Goal: Ask a question: Seek information or help from site administrators or community

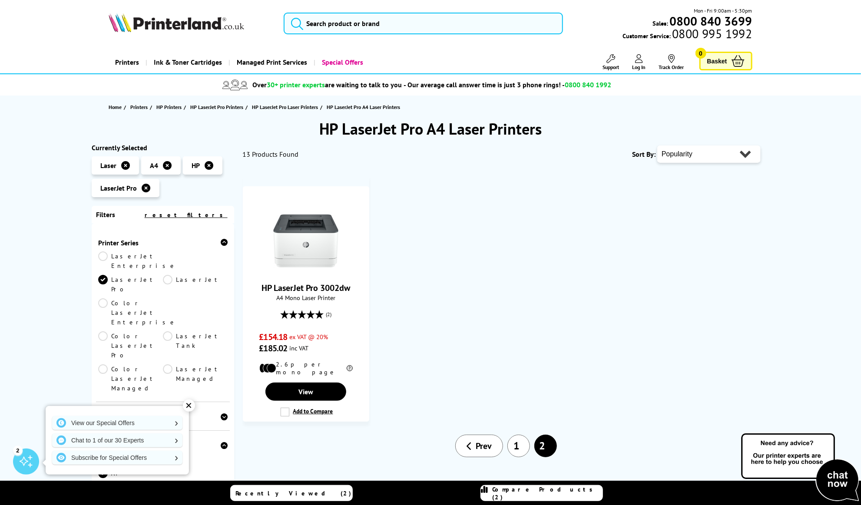
click at [517, 439] on link "1" at bounding box center [518, 446] width 23 height 23
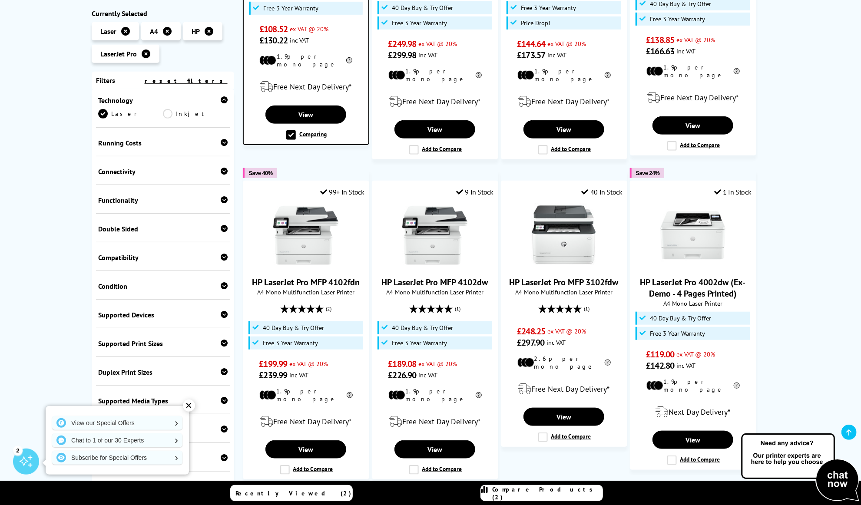
scroll to position [348, 0]
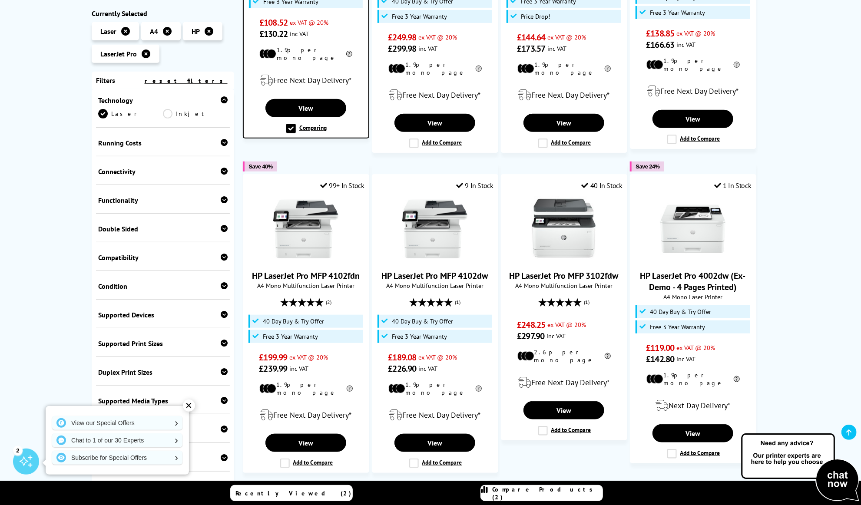
click at [188, 407] on div "✕" at bounding box center [189, 406] width 12 height 12
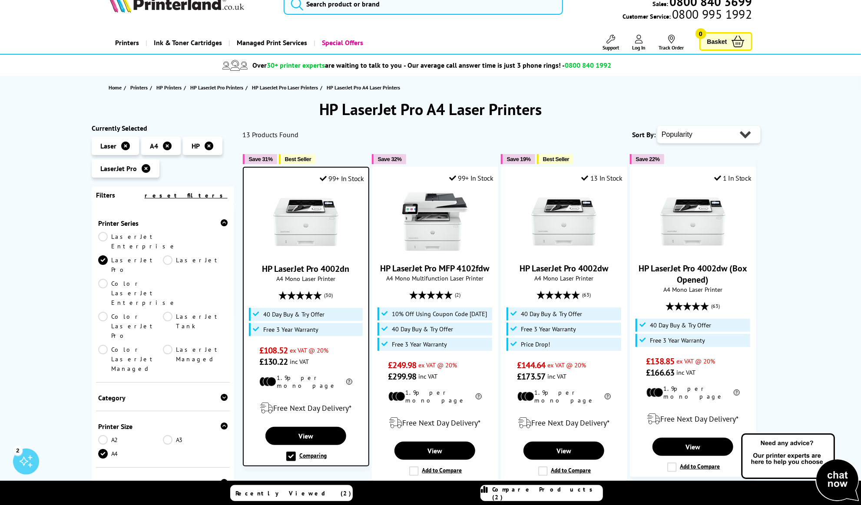
scroll to position [0, 0]
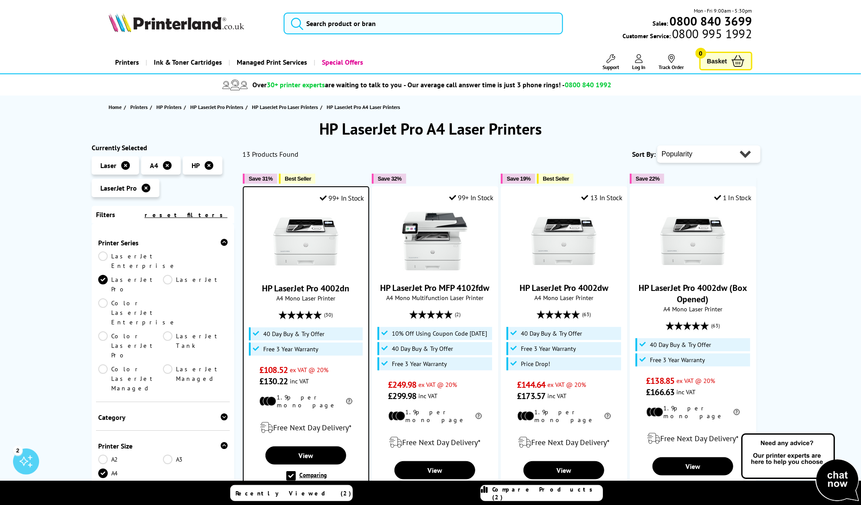
click at [209, 166] on icon at bounding box center [209, 165] width 9 height 9
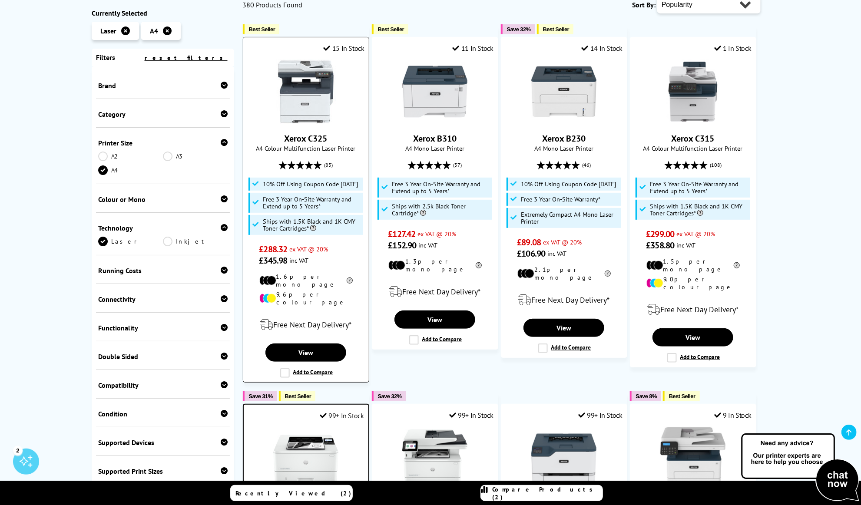
scroll to position [174, 0]
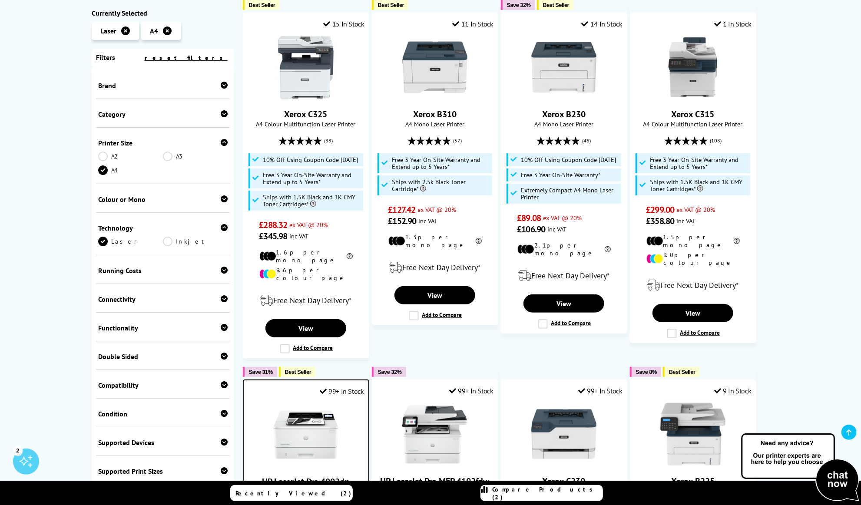
click at [215, 272] on div "Running Costs" at bounding box center [162, 270] width 129 height 9
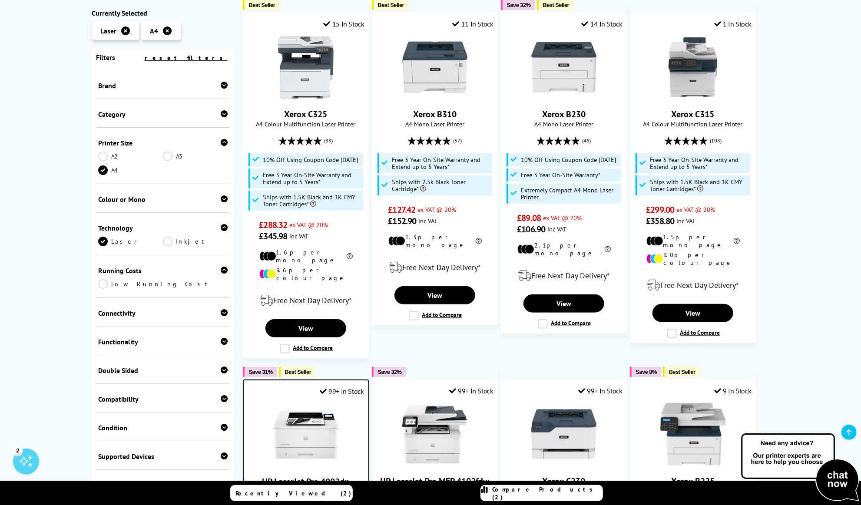
click at [111, 287] on link "Low Running Cost" at bounding box center [162, 284] width 129 height 10
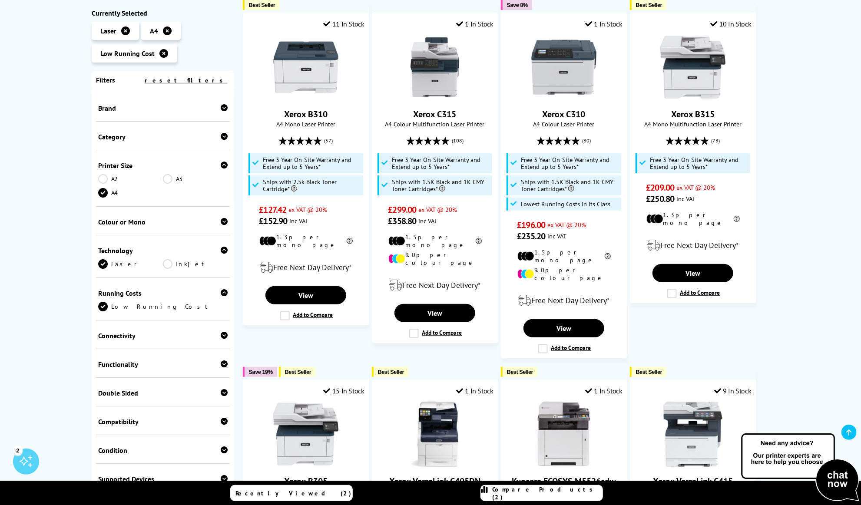
scroll to position [130, 0]
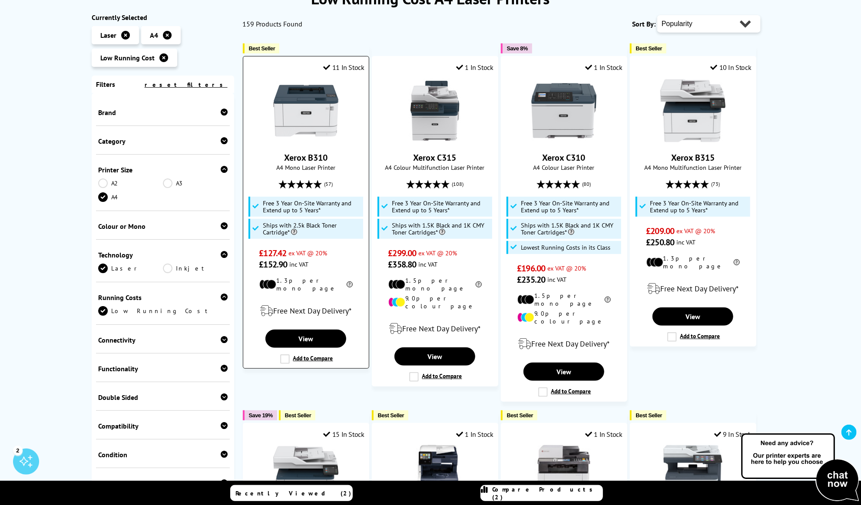
click at [309, 354] on label "Add to Compare" at bounding box center [306, 359] width 53 height 10
click at [0, 0] on input "Add to Compare" at bounding box center [0, 0] width 0 height 0
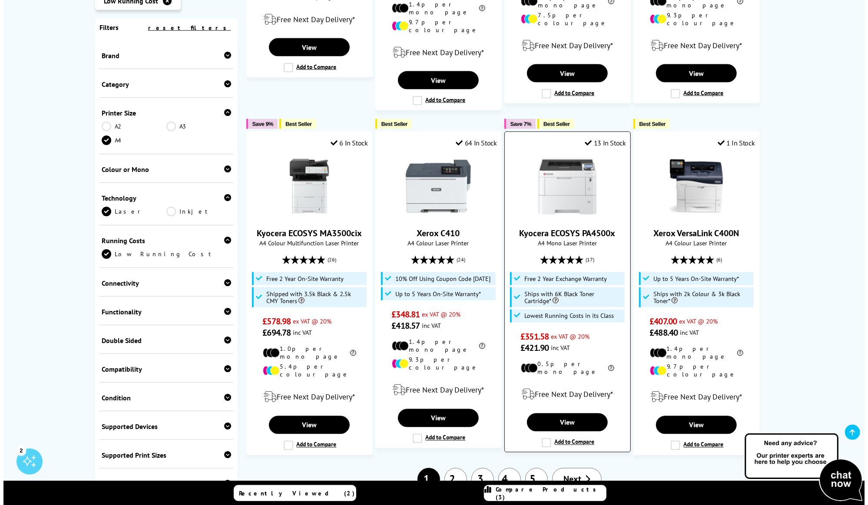
scroll to position [782, 0]
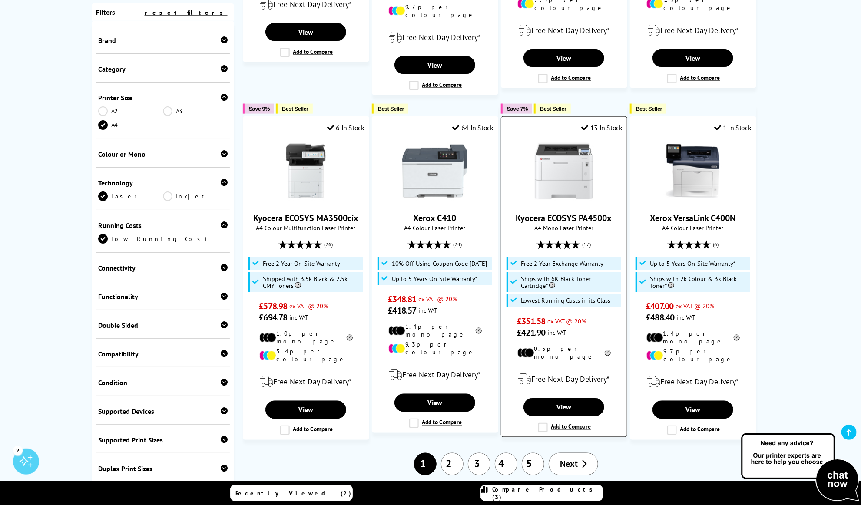
click at [544, 423] on label "Add to Compare" at bounding box center [564, 428] width 53 height 10
click at [0, 0] on input "Add to Compare" at bounding box center [0, 0] width 0 height 0
click at [519, 492] on div "Compare Products (4)" at bounding box center [542, 494] width 122 height 16
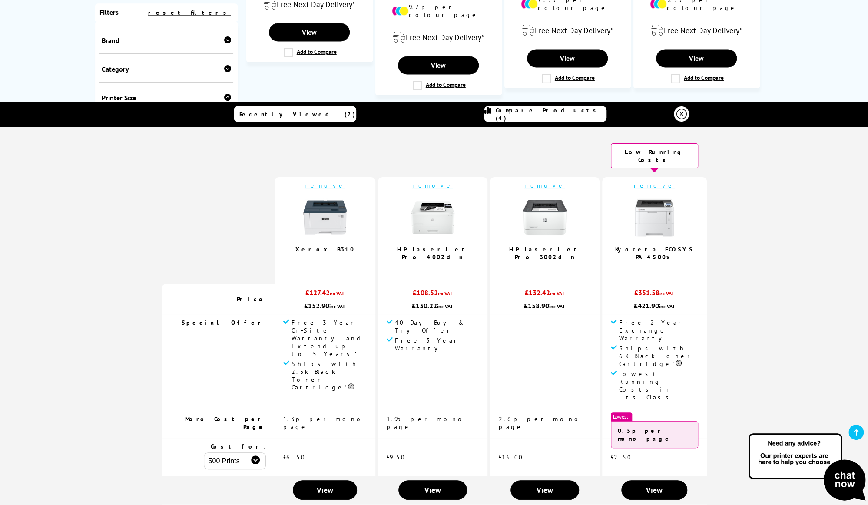
scroll to position [0, 0]
drag, startPoint x: 679, startPoint y: 242, endPoint x: 606, endPoint y: 245, distance: 73.1
click at [606, 245] on td "remove Kyocera ECOSYS PA4500x 4.9 / 5" at bounding box center [654, 231] width 105 height 107
copy link "Kyocera ECOSYS PA4500x"
click at [624, 246] on link "Kyocera ECOSYS PA4500x" at bounding box center [654, 254] width 79 height 16
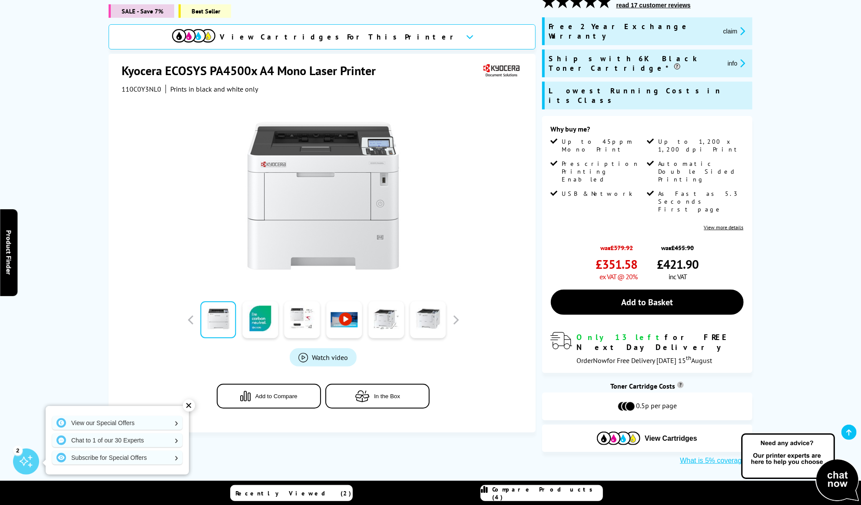
scroll to position [130, 0]
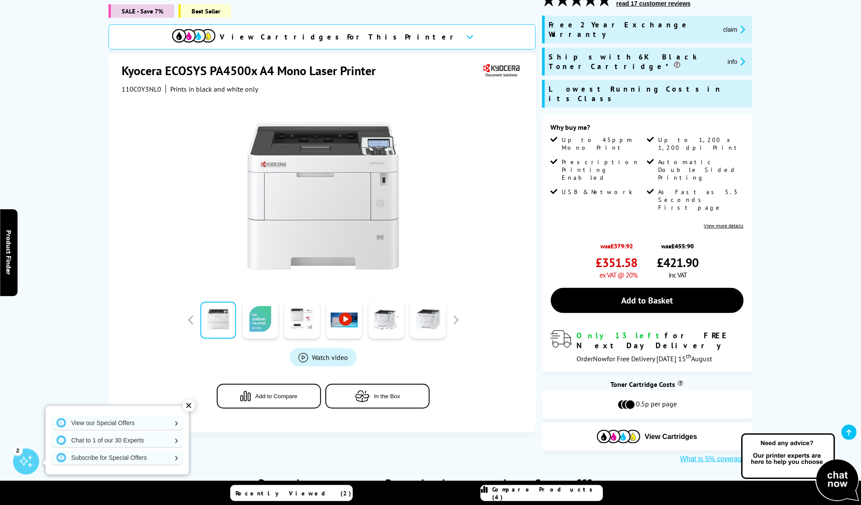
click at [253, 309] on link at bounding box center [260, 320] width 36 height 37
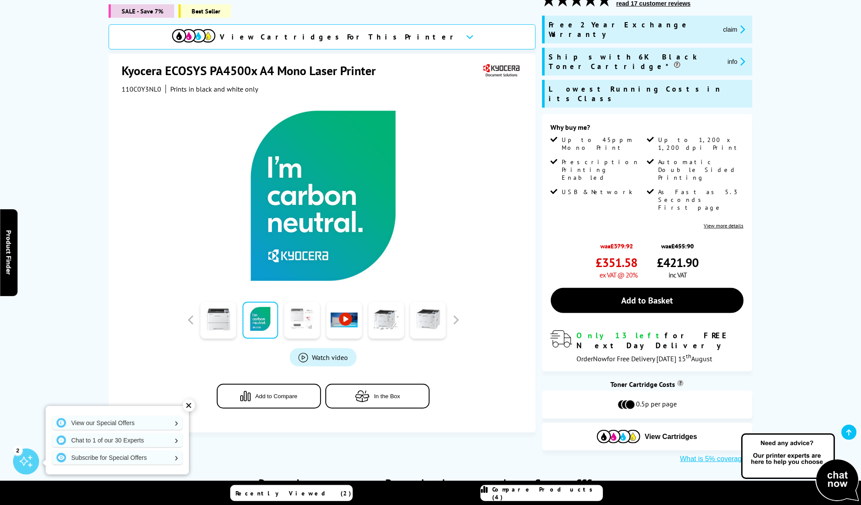
click at [292, 309] on link at bounding box center [303, 320] width 36 height 37
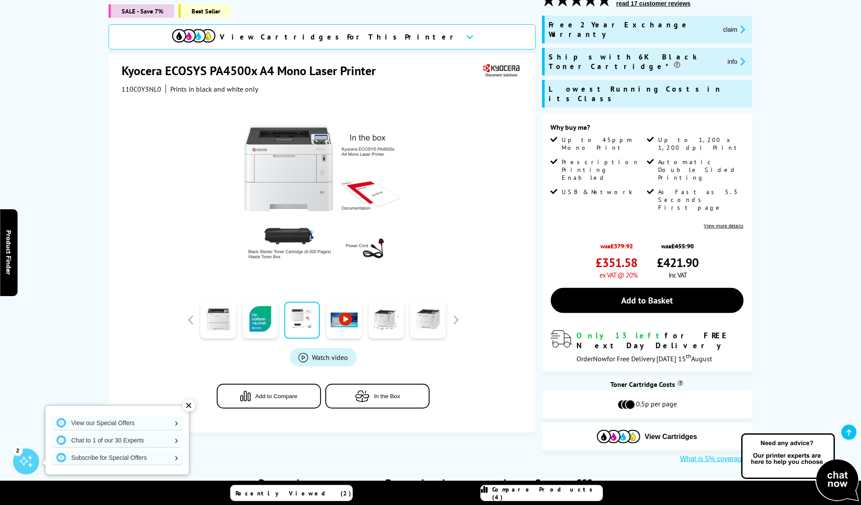
click at [352, 308] on link at bounding box center [344, 320] width 36 height 37
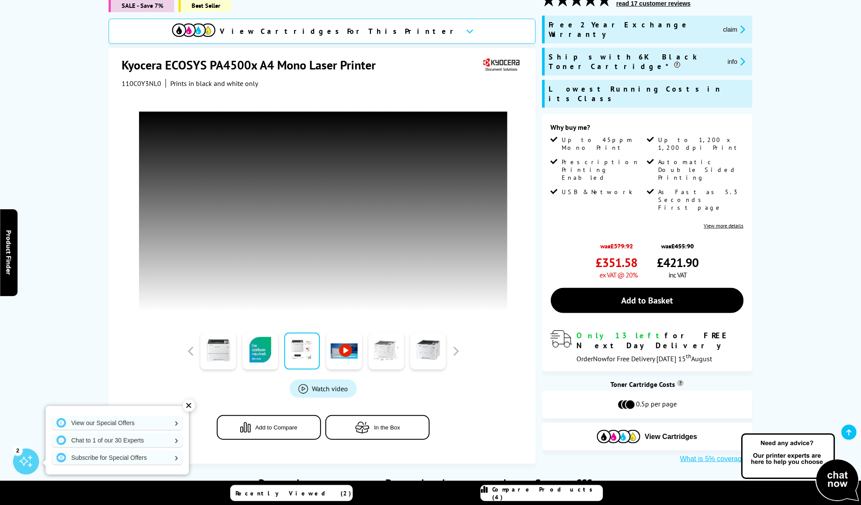
click at [391, 345] on link at bounding box center [386, 351] width 36 height 37
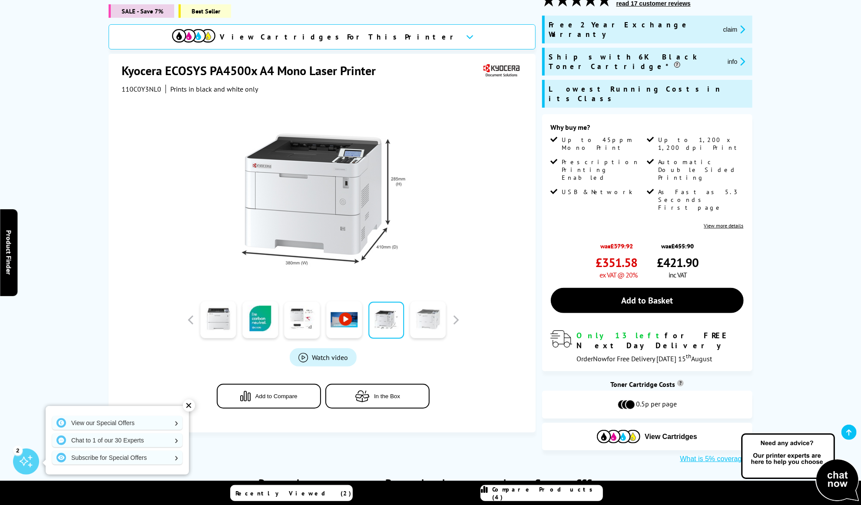
click at [425, 317] on link at bounding box center [429, 320] width 36 height 37
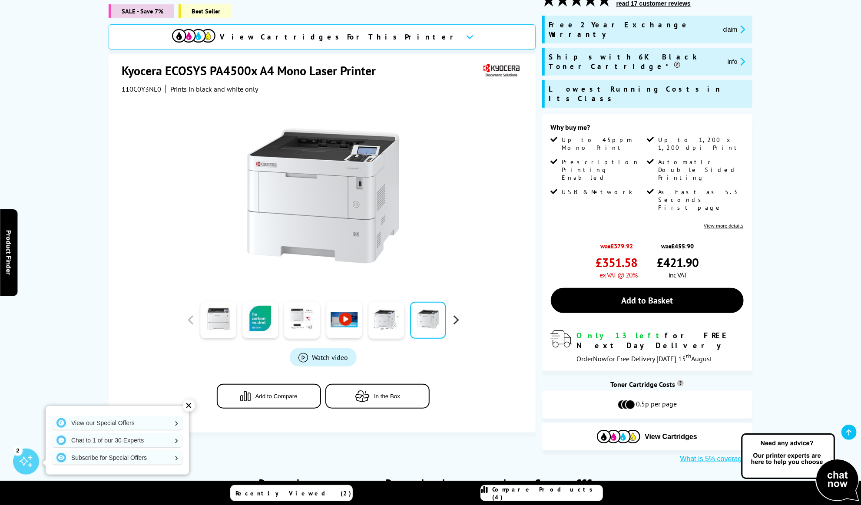
click at [457, 314] on button "button" at bounding box center [455, 320] width 13 height 13
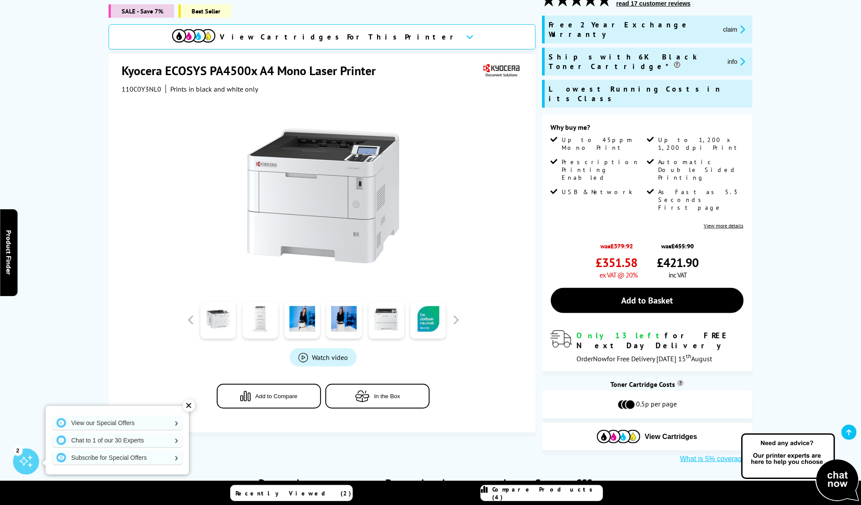
click at [271, 312] on link at bounding box center [260, 320] width 36 height 37
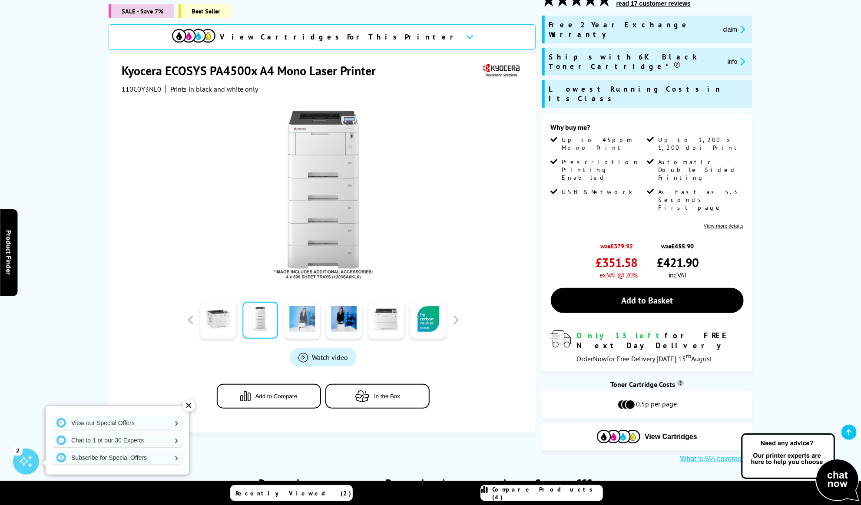
click at [301, 312] on link at bounding box center [303, 320] width 36 height 37
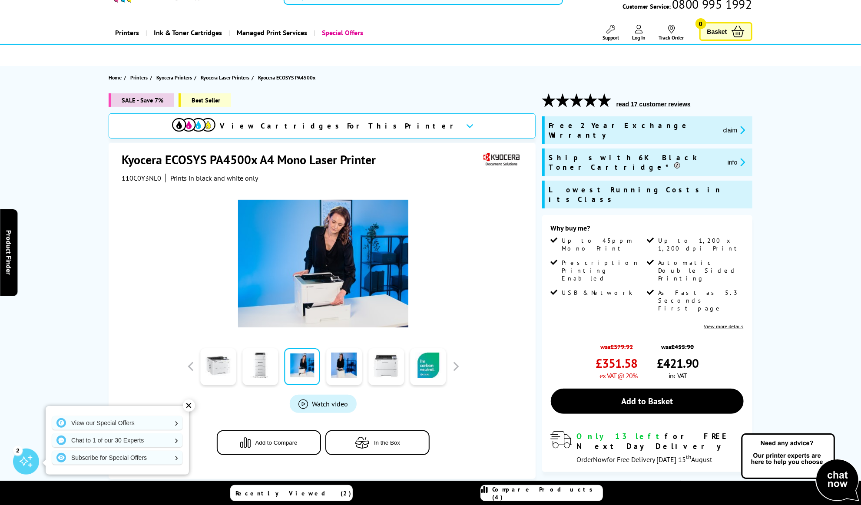
scroll to position [87, 0]
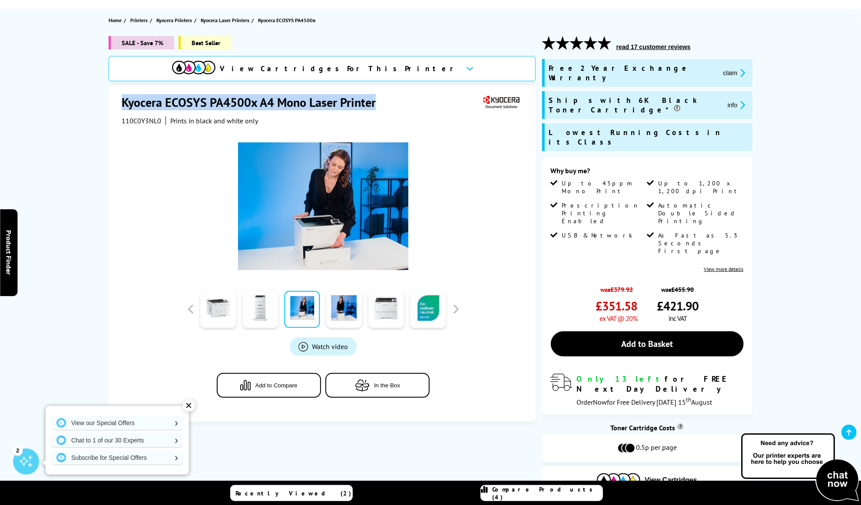
drag, startPoint x: 122, startPoint y: 102, endPoint x: 372, endPoint y: 104, distance: 249.8
click at [378, 103] on h1 "Kyocera ECOSYS PA4500x A4 Mono Laser Printer" at bounding box center [253, 102] width 263 height 16
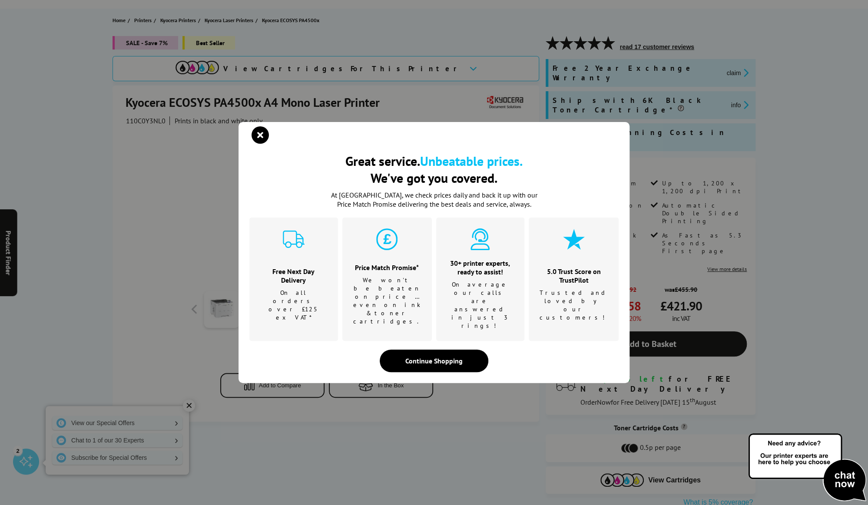
drag, startPoint x: 368, startPoint y: 104, endPoint x: 334, endPoint y: 104, distance: 34.8
click at [334, 104] on div "Great service. Unbeatable prices. We've got you covered. Great service. Unbeata…" at bounding box center [434, 252] width 868 height 505
click at [127, 104] on div "Great service. Unbeatable prices. We've got you covered. Great service. Unbeata…" at bounding box center [434, 252] width 868 height 505
click at [264, 144] on icon "close modal" at bounding box center [260, 134] width 17 height 17
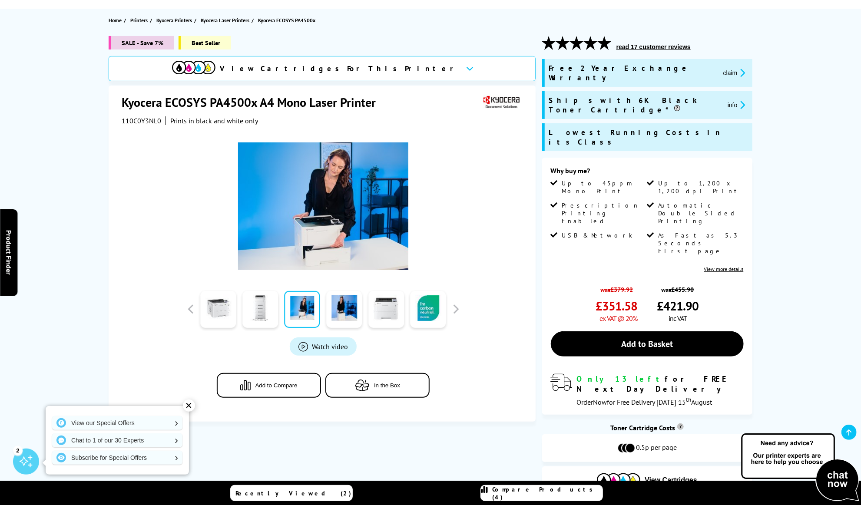
click at [132, 100] on h1 "Kyocera ECOSYS PA4500x A4 Mono Laser Printer" at bounding box center [253, 102] width 263 height 16
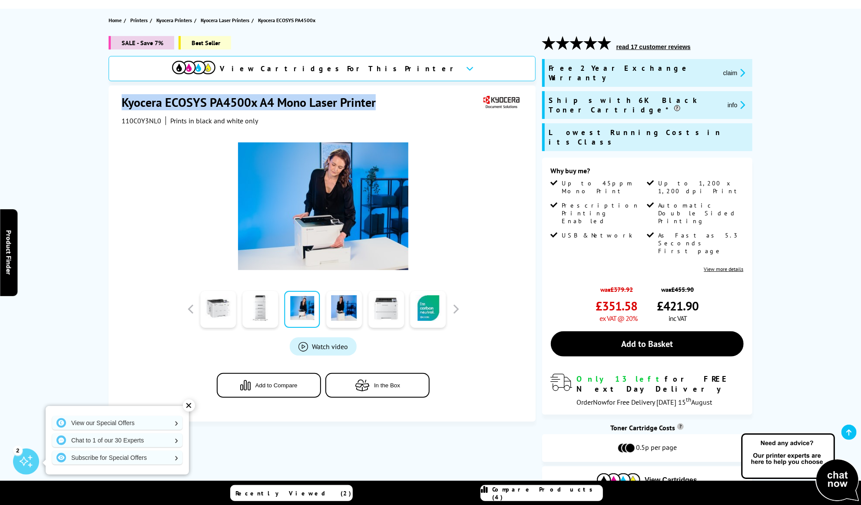
drag, startPoint x: 123, startPoint y: 101, endPoint x: 374, endPoint y: 100, distance: 250.7
click at [374, 100] on h1 "Kyocera ECOSYS PA4500x A4 Mono Laser Printer" at bounding box center [253, 102] width 263 height 16
copy h1 "Kyocera ECOSYS PA4500x A4 Mono Laser Printer"
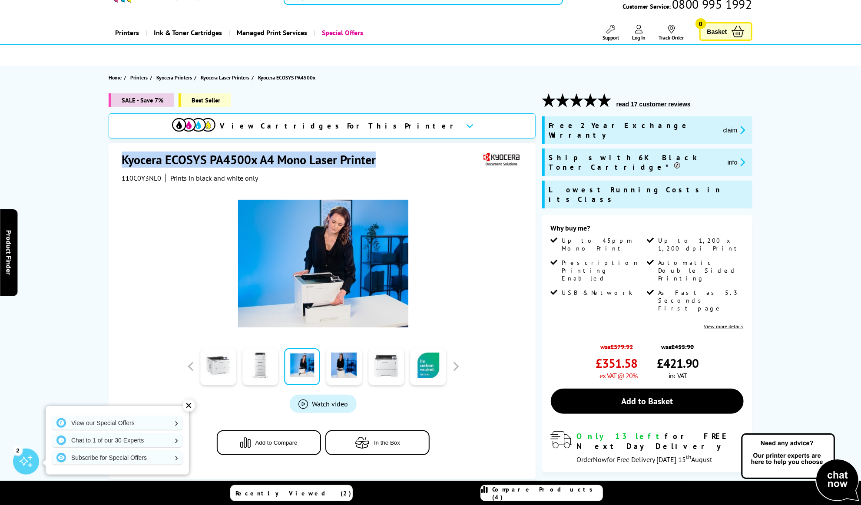
scroll to position [0, 0]
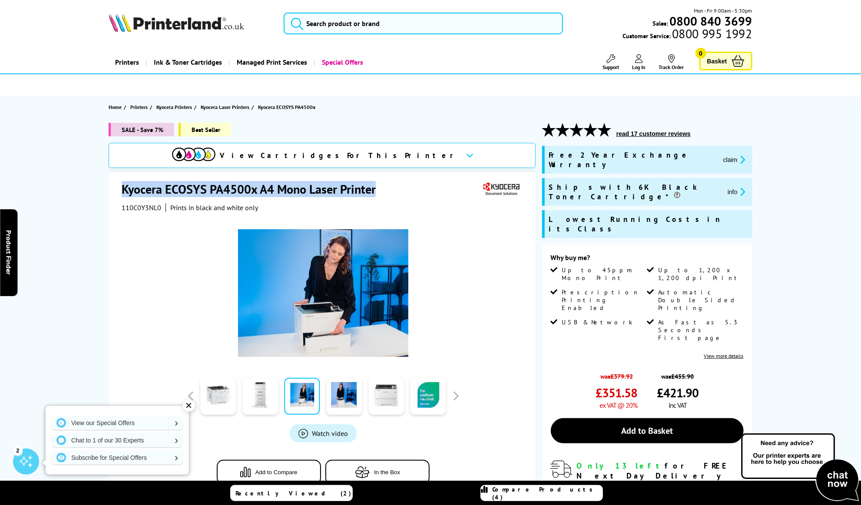
click at [838, 476] on img at bounding box center [800, 467] width 122 height 71
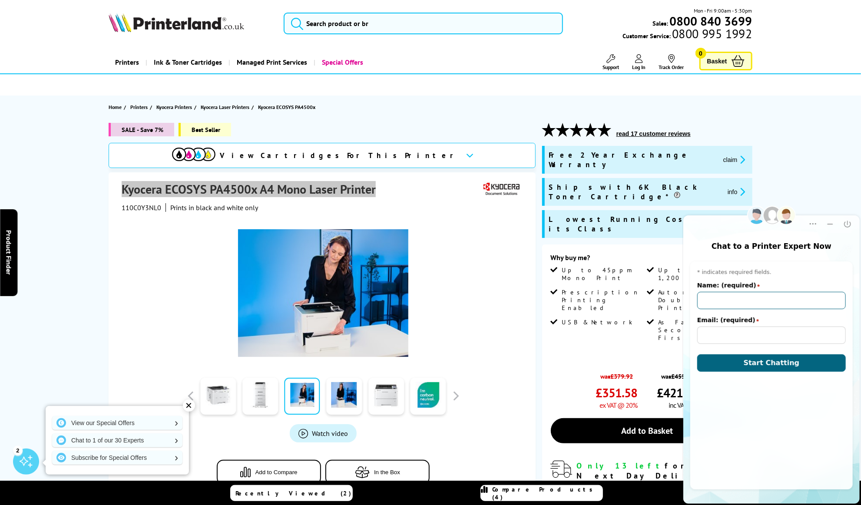
click at [722, 298] on input "Name: (required)" at bounding box center [771, 299] width 149 height 17
type input "[PERSON_NAME]"
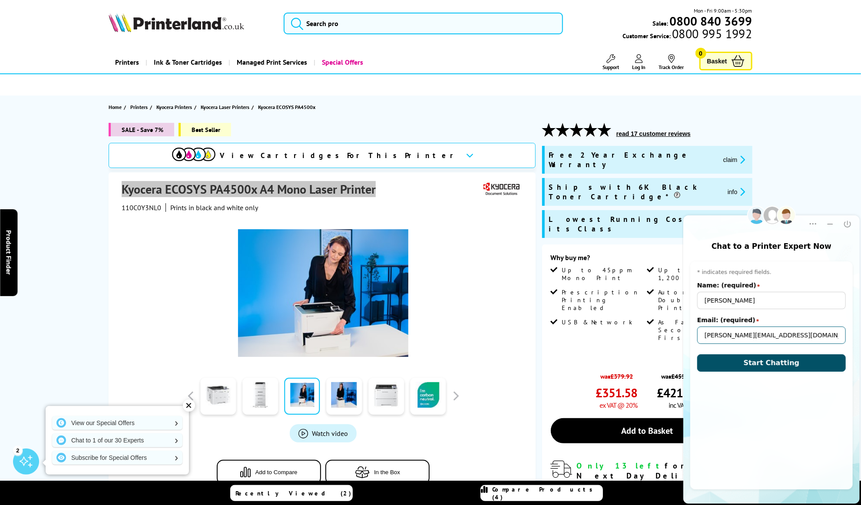
type input "[PERSON_NAME][EMAIL_ADDRESS][DOMAIN_NAME]"
click at [732, 367] on button "Start Chatting" at bounding box center [771, 362] width 149 height 17
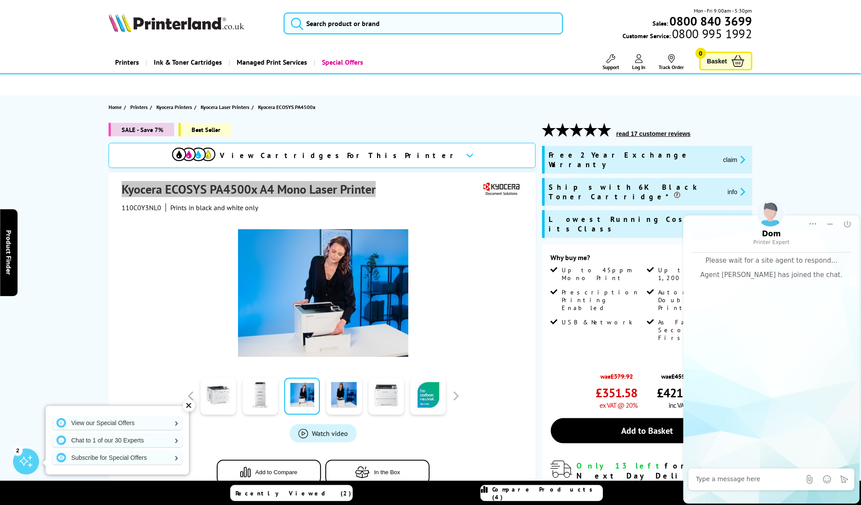
click at [740, 482] on textarea at bounding box center [747, 479] width 105 height 9
type textarea "Hello"
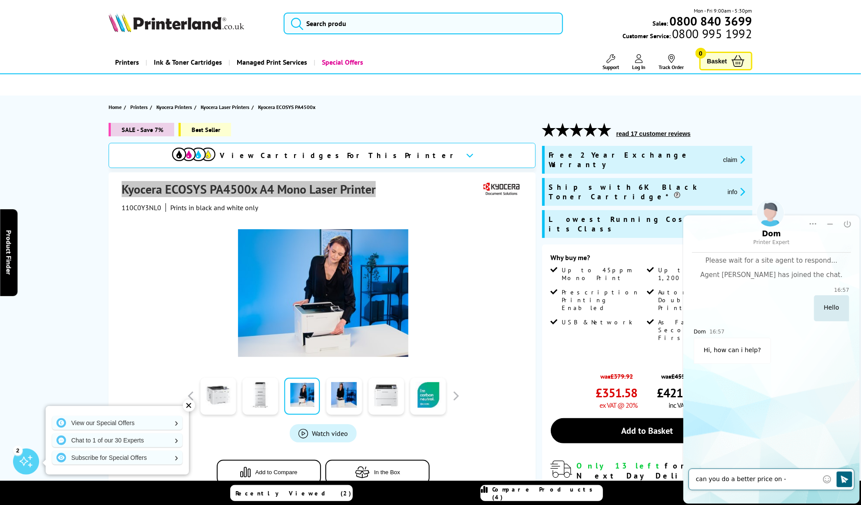
paste textarea "[URL][DOMAIN_NAME]"
type textarea "can you do a better price on - [URL][DOMAIN_NAME]"
type textarea "it's cheaper from you on Amazon"
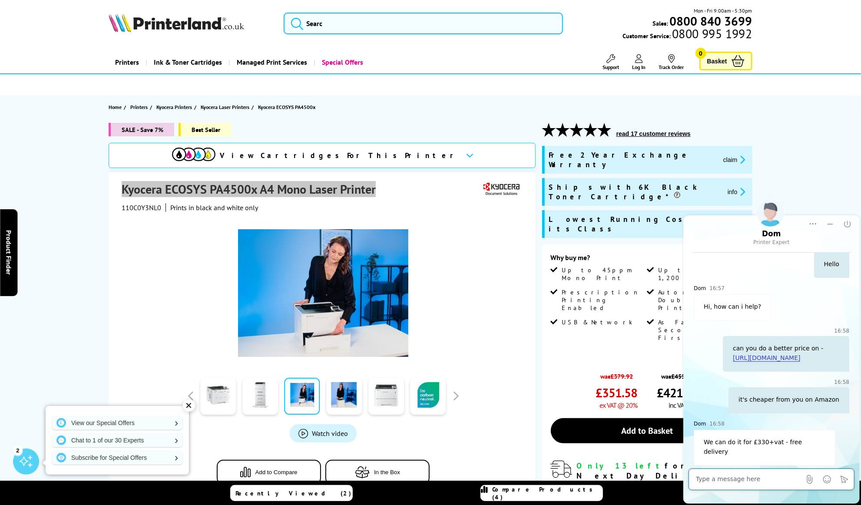
scroll to position [47, 0]
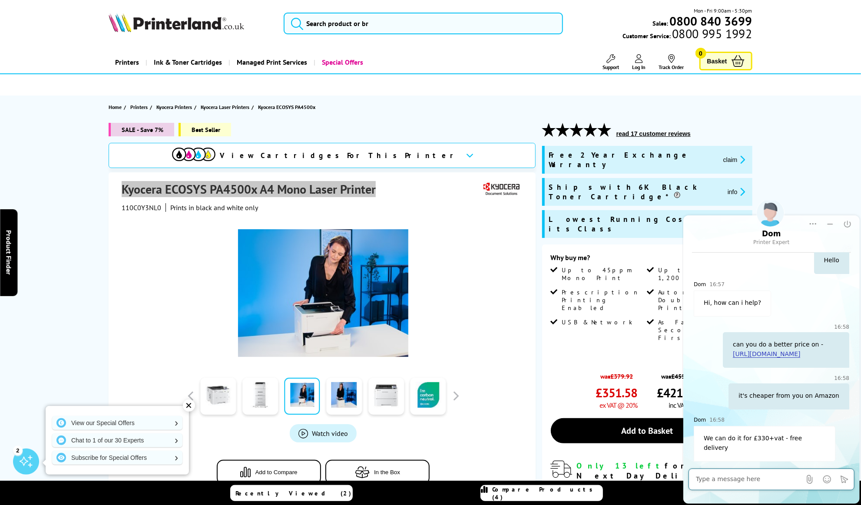
click at [763, 482] on textarea at bounding box center [747, 479] width 105 height 9
type textarea "t"
type textarea "Does it have ink withit ?"
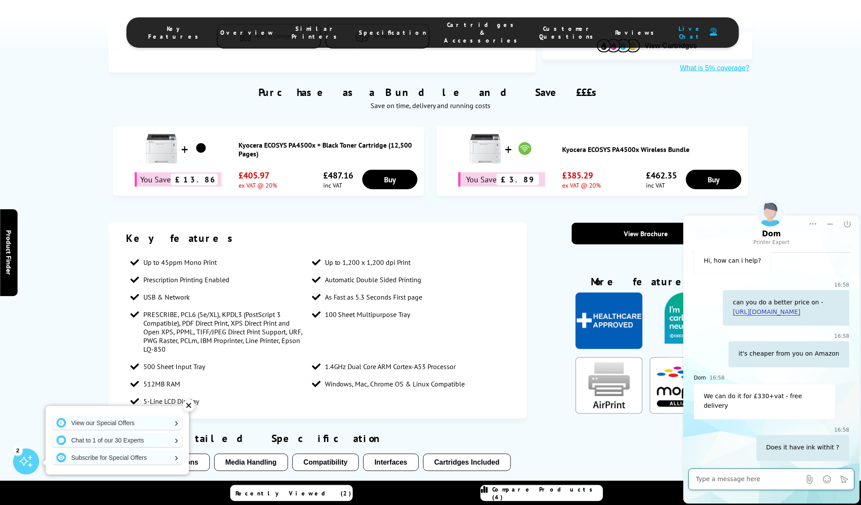
scroll to position [132, 0]
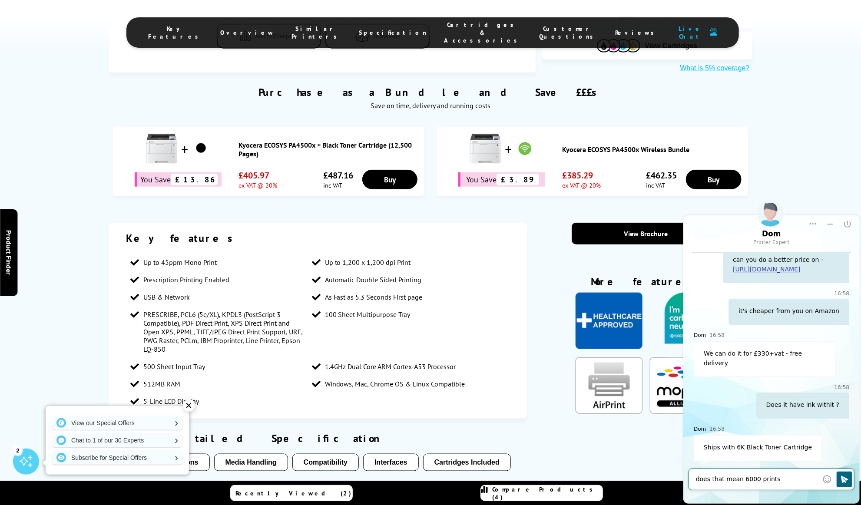
type textarea "does that mean 6000 prints?"
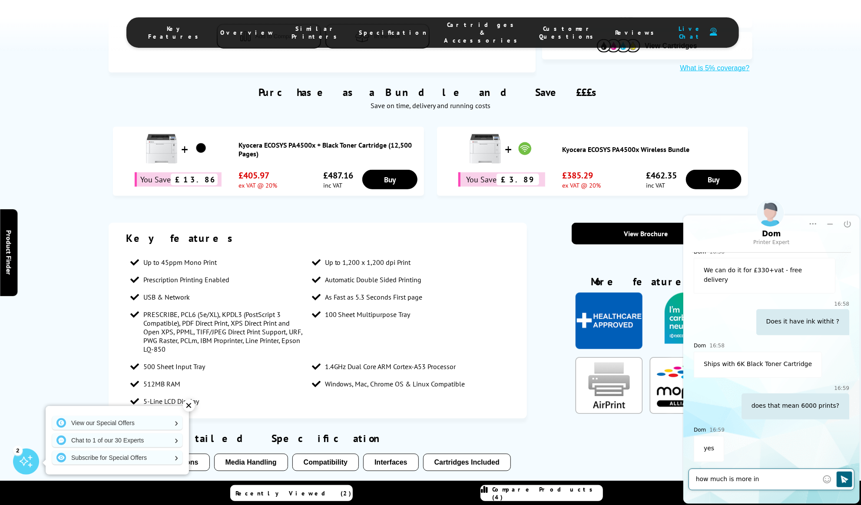
scroll to position [258, 0]
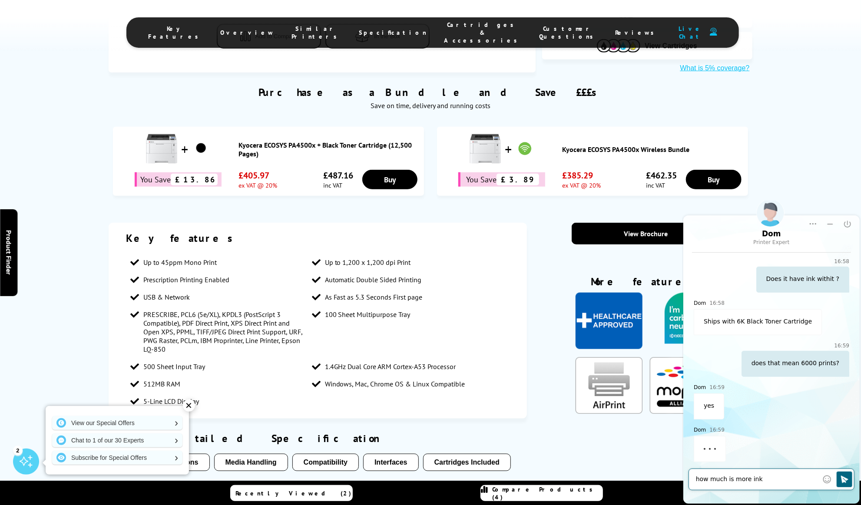
type textarea "how much is more ink"
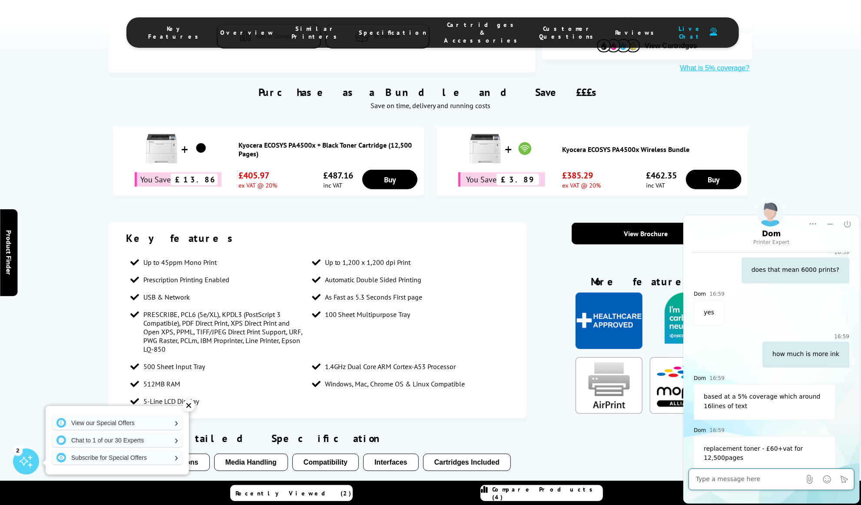
scroll to position [361, 0]
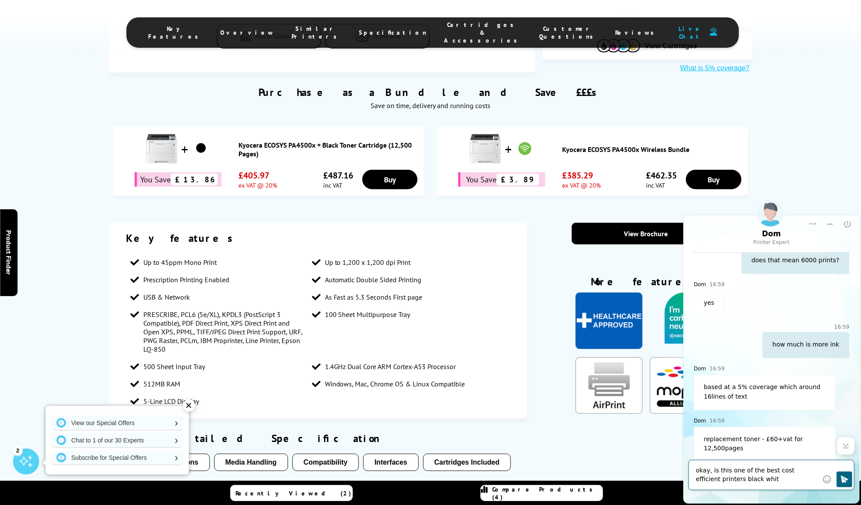
type textarea "okay, is this one of the best cost efficient printers black white"
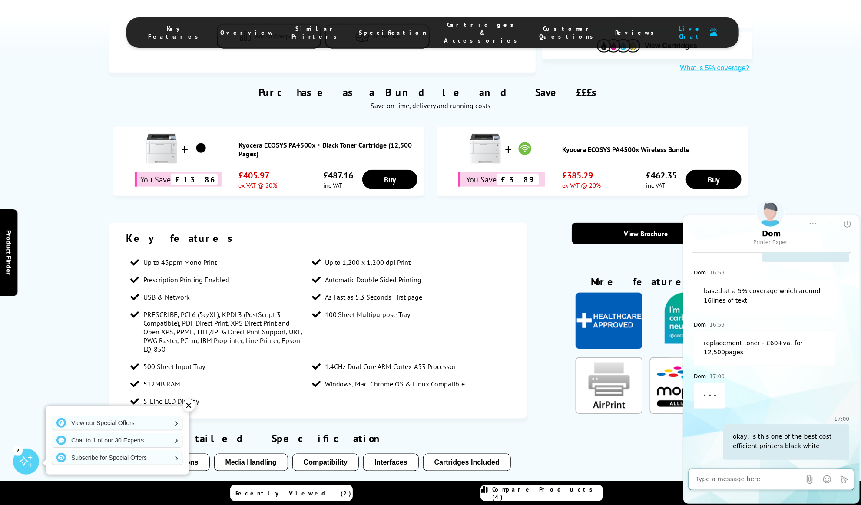
scroll to position [454, 0]
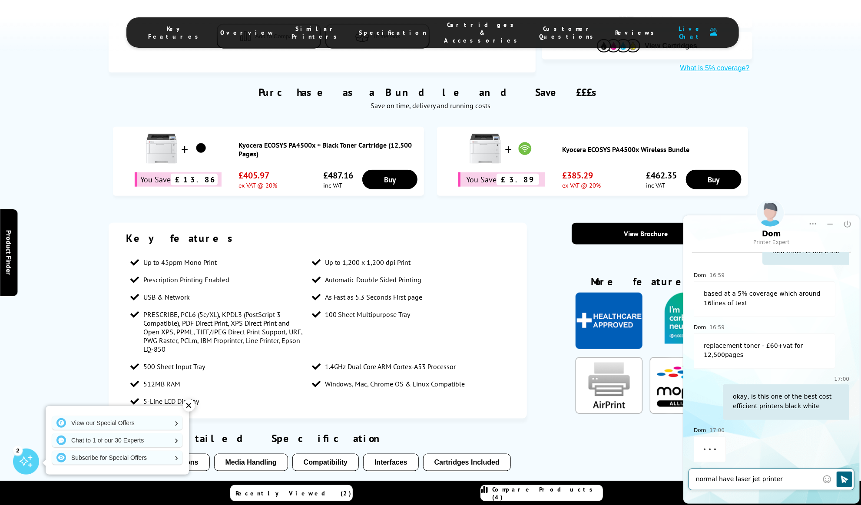
type textarea "normal have laser jet printers"
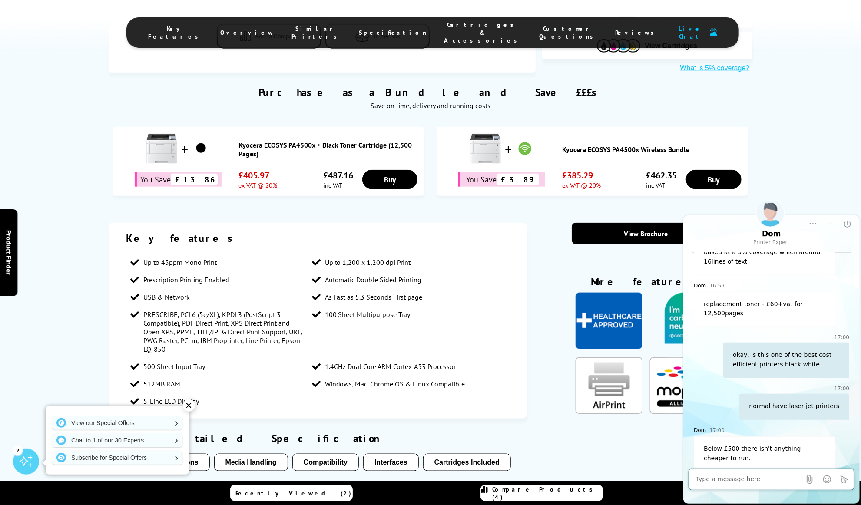
scroll to position [506, 0]
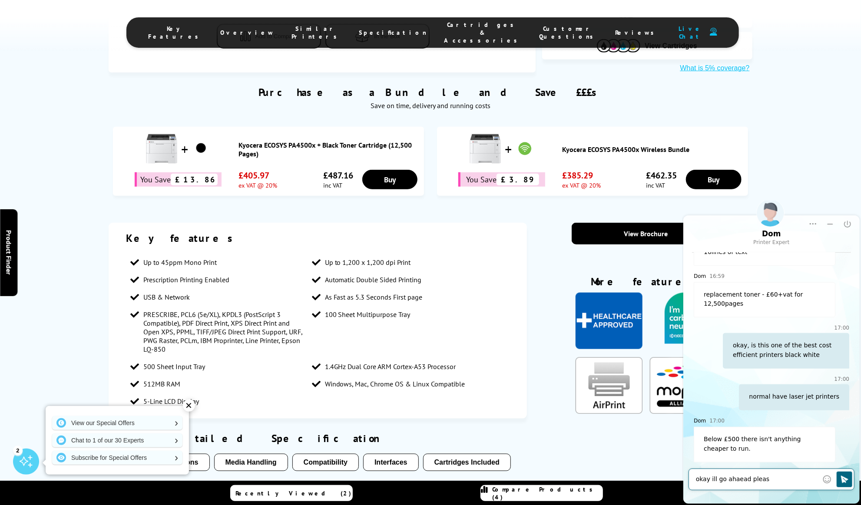
type textarea "okay ill go ahaead please"
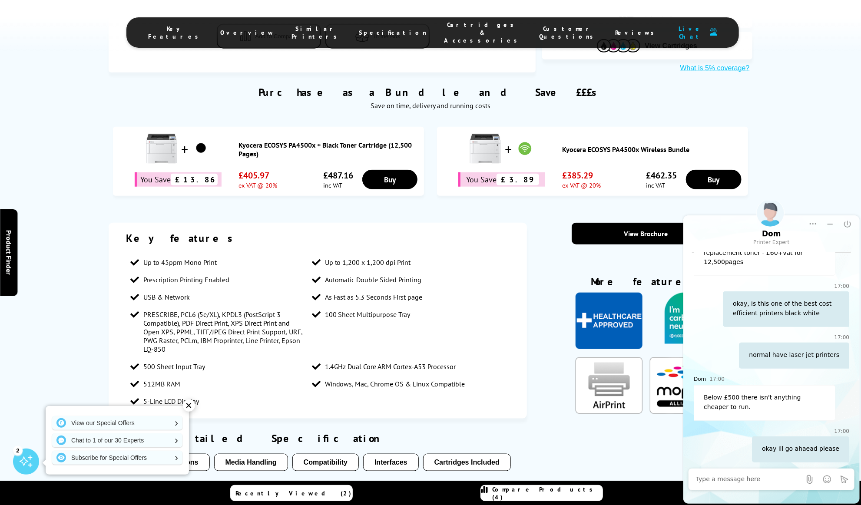
scroll to position [599, 0]
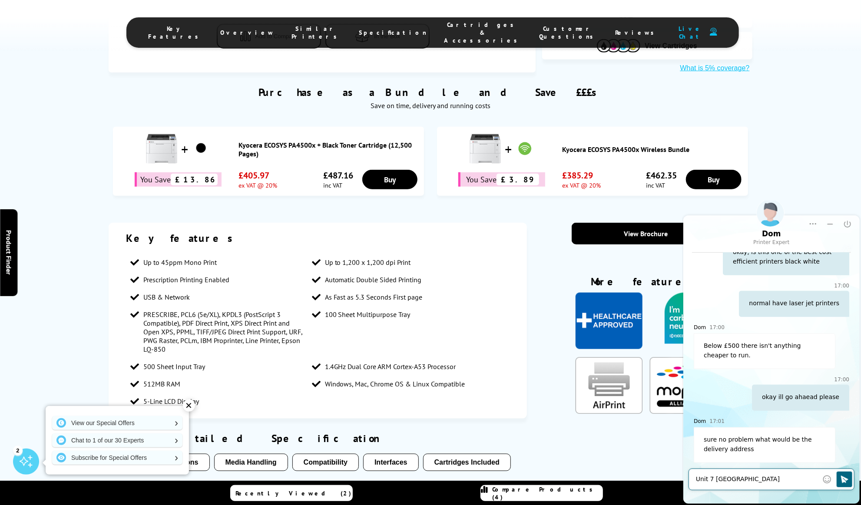
type textarea "Unit 7 [GEOGRAPHIC_DATA]"
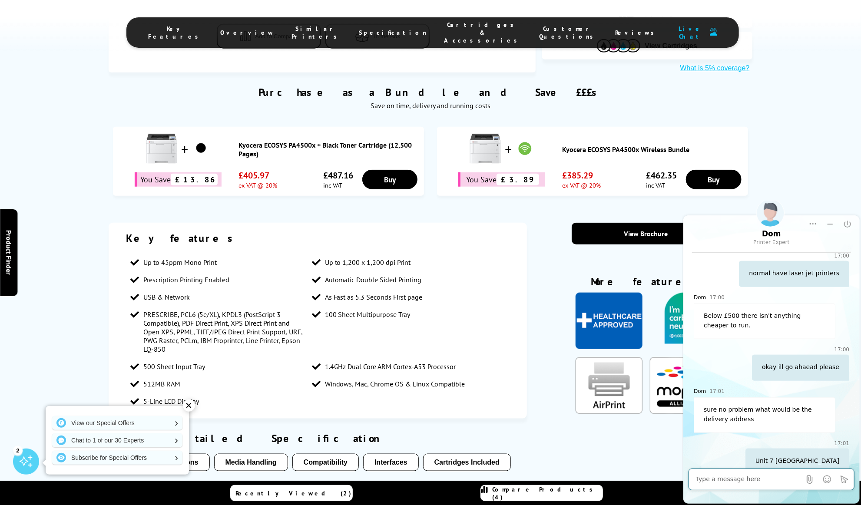
scroll to position [641, 0]
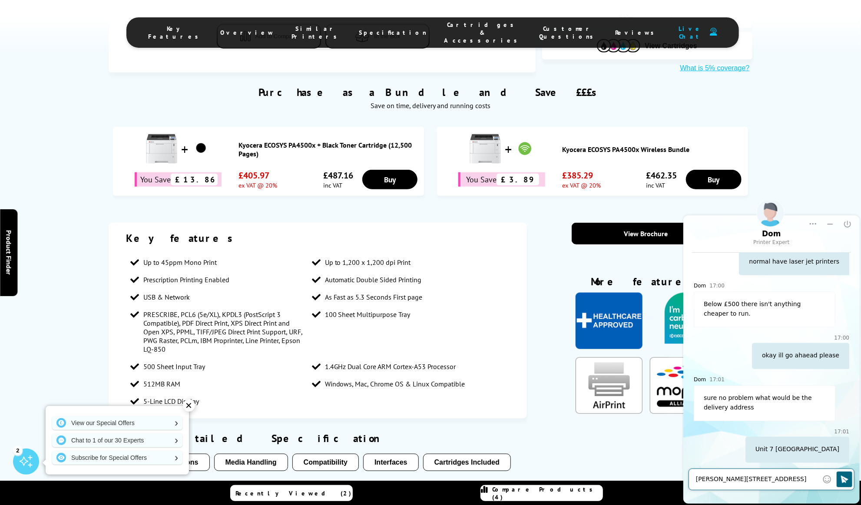
type textarea "[PERSON_NAME][STREET_ADDRESS]"
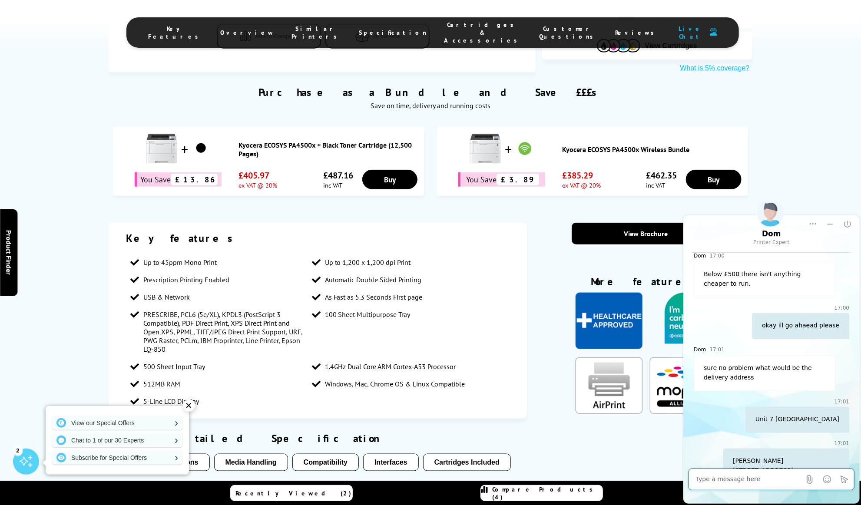
scroll to position [682, 0]
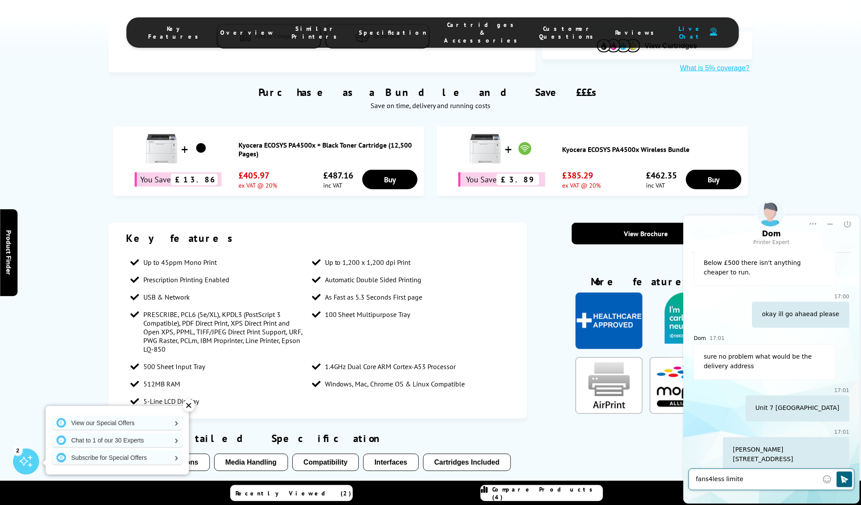
type textarea "fans4less limited"
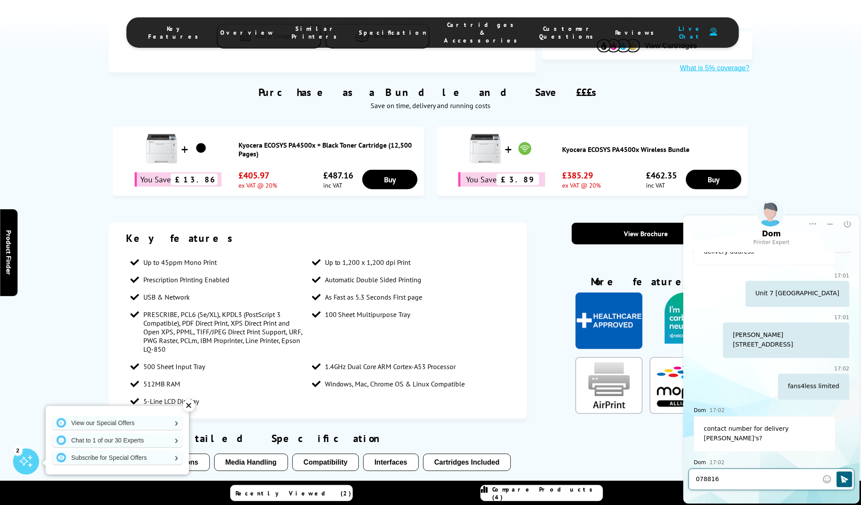
scroll to position [808, 0]
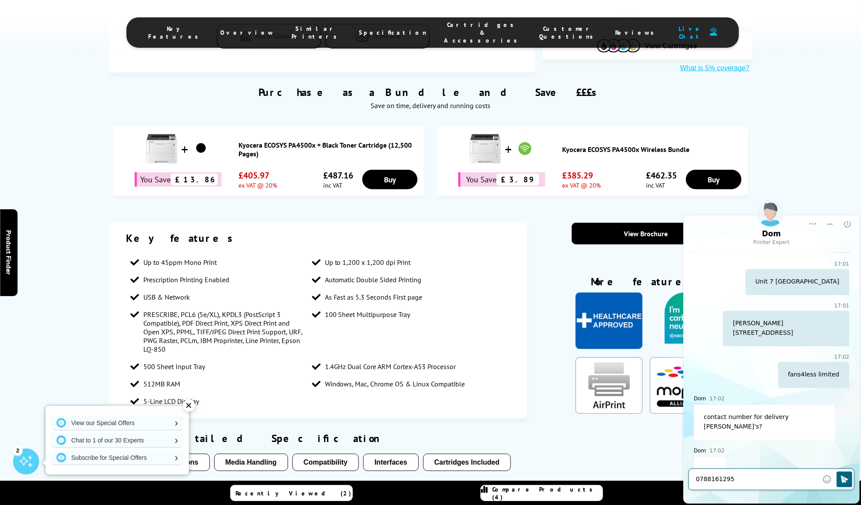
type textarea "07881612956"
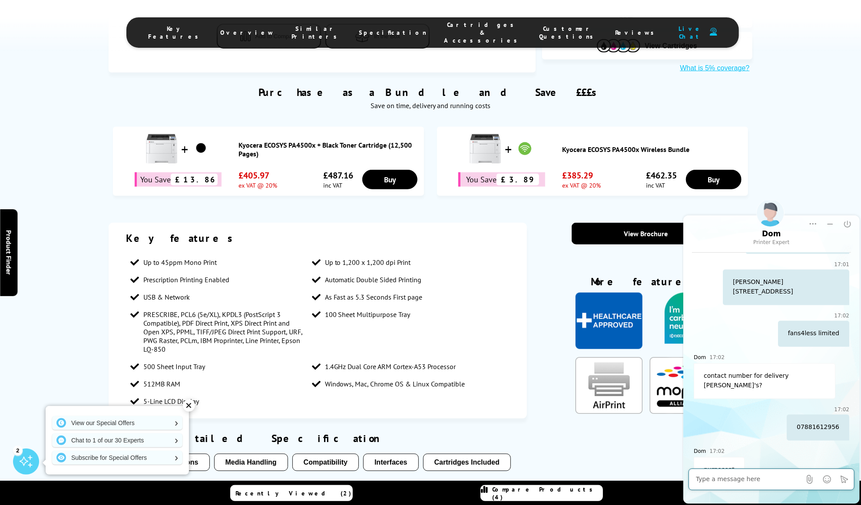
scroll to position [892, 0]
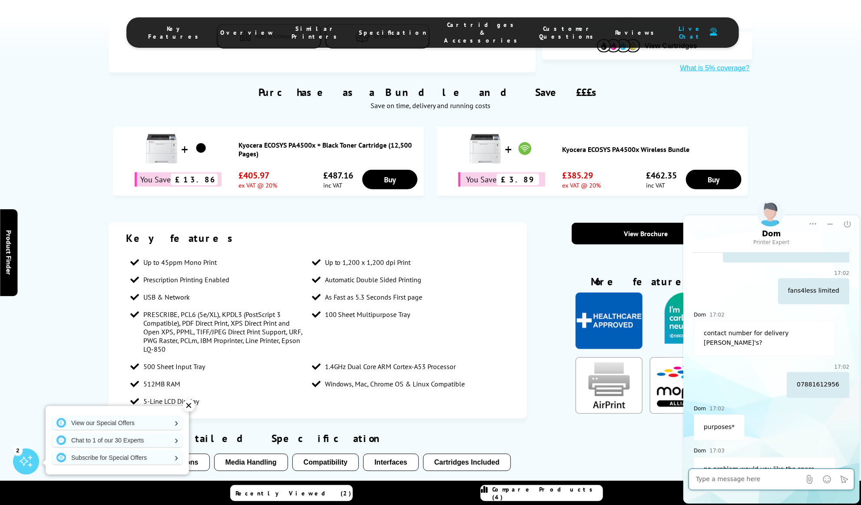
click at [775, 477] on textarea at bounding box center [747, 479] width 105 height 9
type textarea "no thank you but will do soon so i will come back for it"
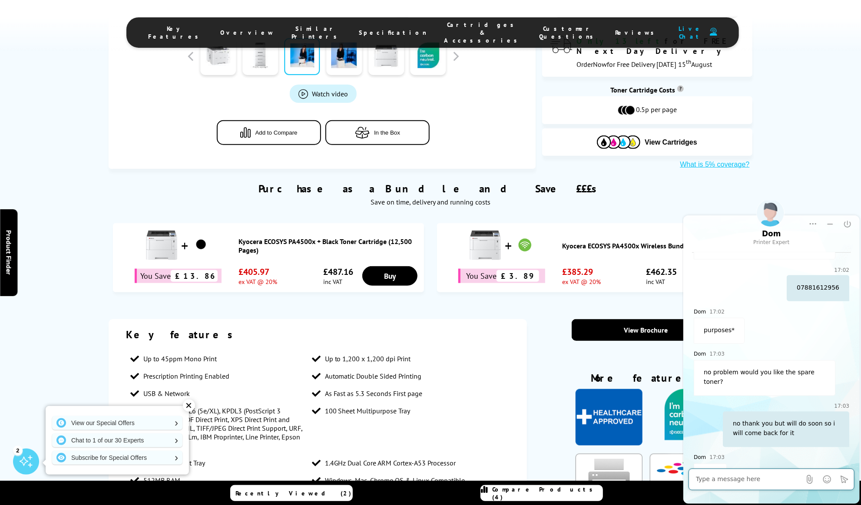
scroll to position [348, 0]
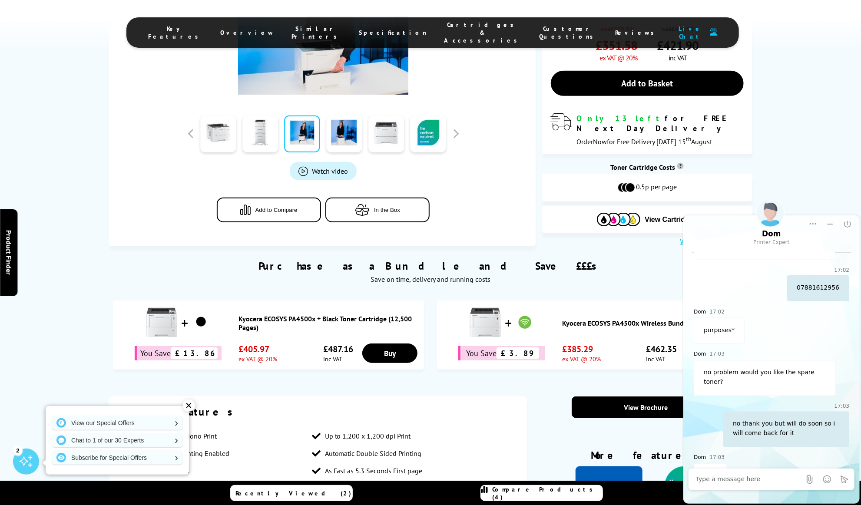
drag, startPoint x: 237, startPoint y: 259, endPoint x: 315, endPoint y: 262, distance: 77.8
click at [315, 305] on div "Kyocera ECOSYS PA4500x + Black Toner Cartridge (12,500 Pages)" at bounding box center [268, 323] width 302 height 36
copy div "Kyocera ECOSYS PA4500x"
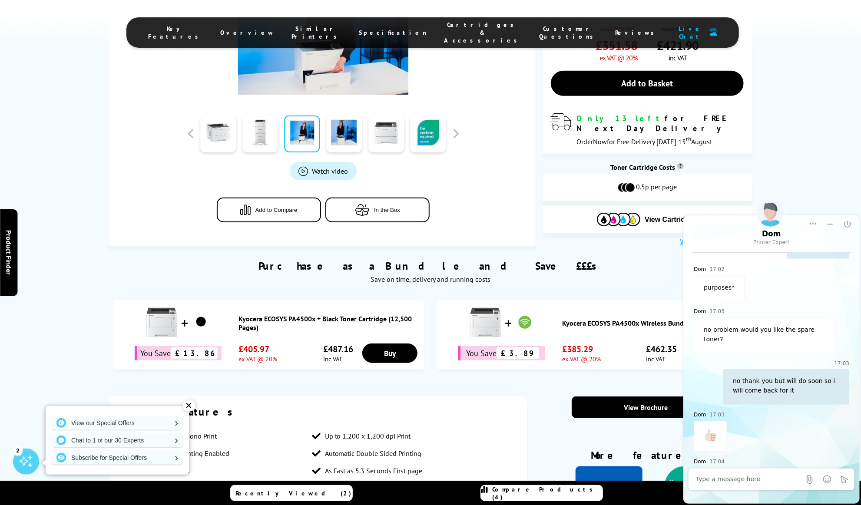
click at [738, 480] on textarea at bounding box center [747, 479] width 105 height 9
type textarea "paid"
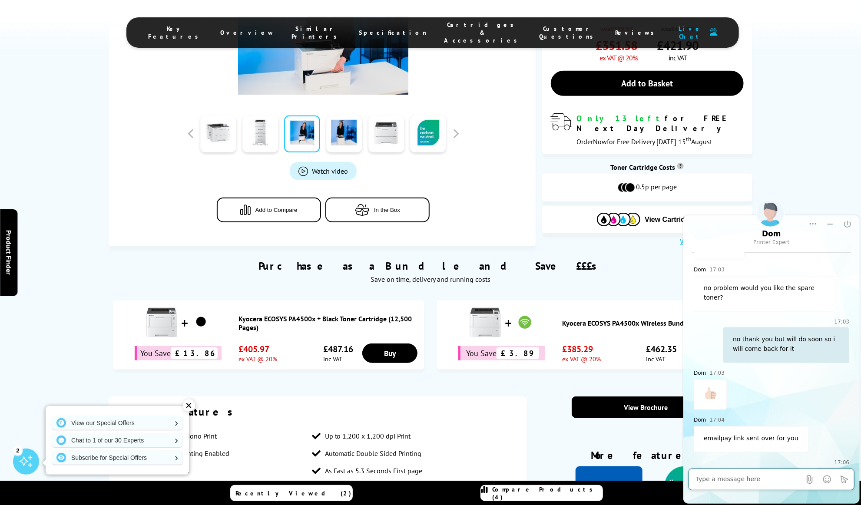
click at [715, 482] on textarea at bounding box center [747, 479] width 105 height 9
type textarea "please email me with you best price for toners i would buy 2 every time"
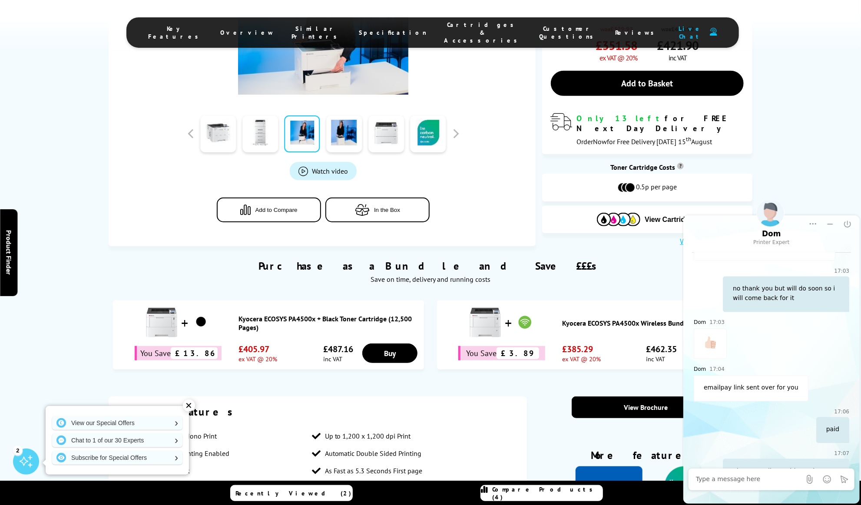
scroll to position [1167, 0]
